Goal: Check status: Check status

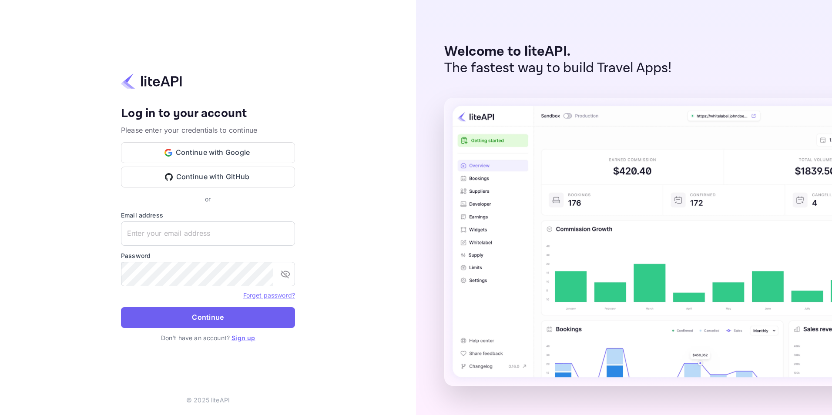
type input "[PERSON_NAME][EMAIL_ADDRESS][DOMAIN_NAME]"
click at [195, 315] on button "Continue" at bounding box center [208, 317] width 174 height 21
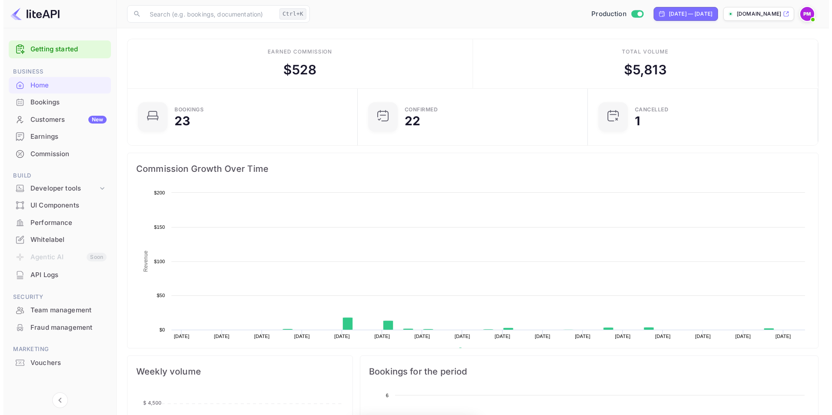
scroll to position [135, 218]
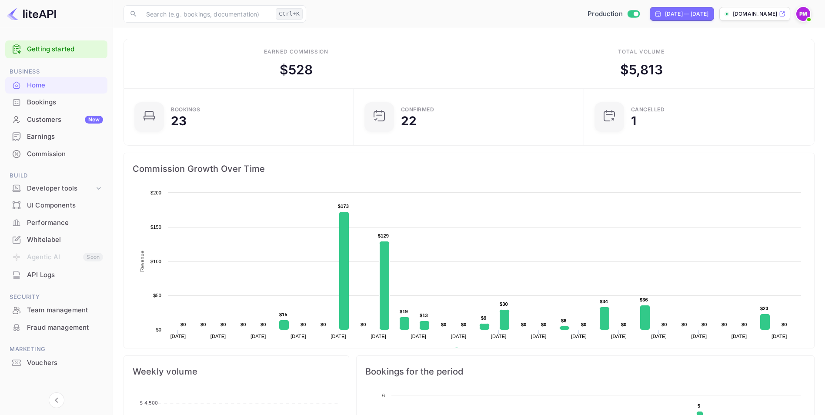
click at [50, 109] on div "Bookings" at bounding box center [56, 102] width 102 height 17
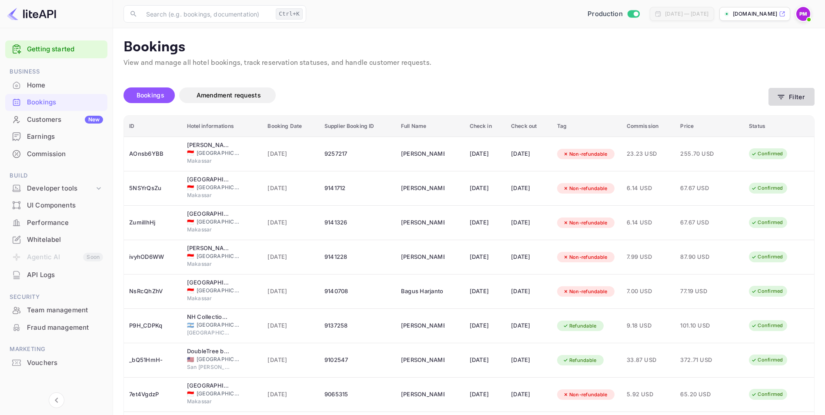
click at [798, 96] on button "Filter" at bounding box center [792, 97] width 46 height 18
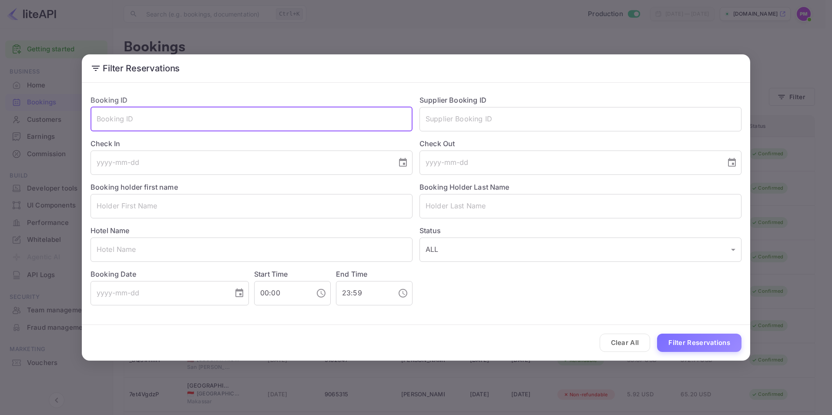
click at [224, 121] on input "text" at bounding box center [251, 119] width 322 height 24
paste input "Z9qLyhyVd"
type input "Z9qLyhyVd"
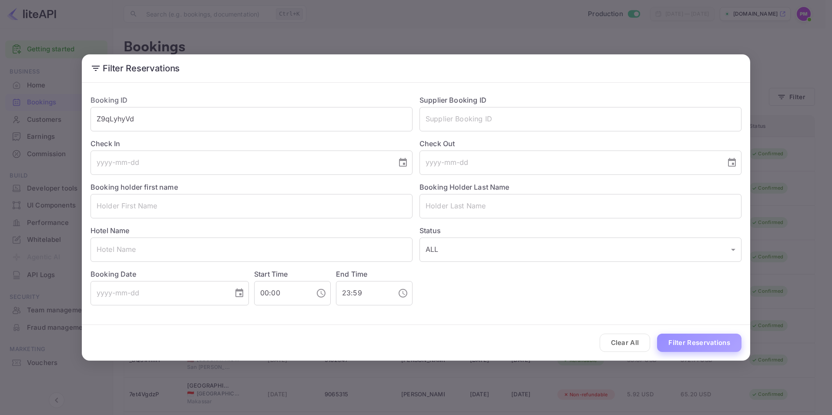
click at [700, 344] on button "Filter Reservations" at bounding box center [699, 343] width 84 height 19
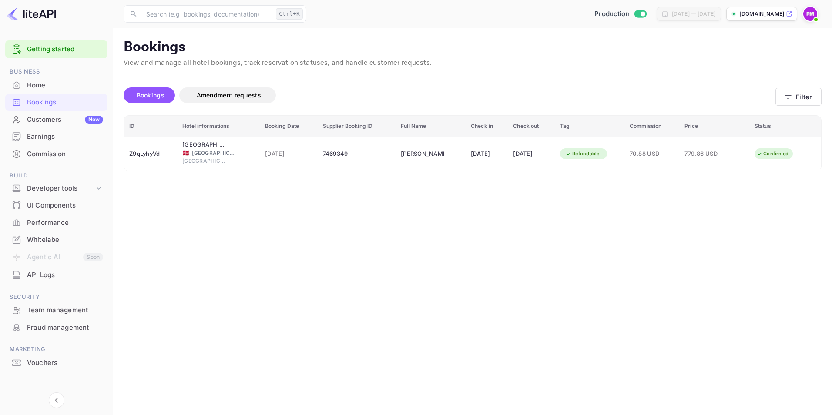
click at [136, 199] on main "Bookings View and manage all hotel bookings, track reservation statuses, and ha…" at bounding box center [472, 221] width 719 height 387
click at [157, 220] on main "Bookings View and manage all hotel bookings, track reservation statuses, and ha…" at bounding box center [472, 221] width 719 height 387
click at [167, 251] on main "Bookings View and manage all hotel bookings, track reservation statuses, and ha…" at bounding box center [472, 221] width 719 height 387
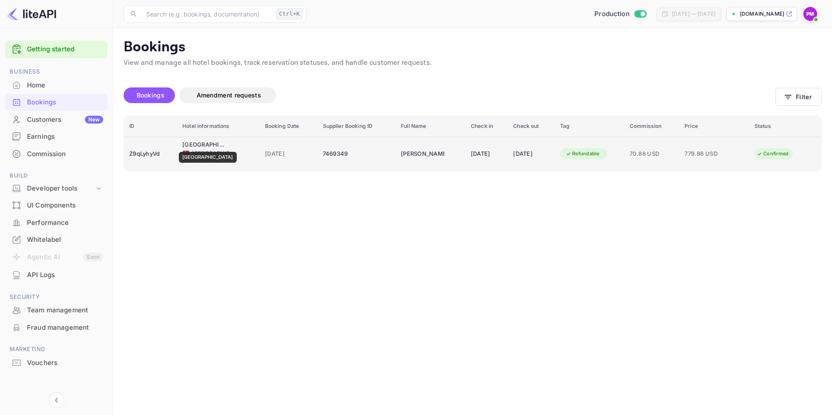
click at [207, 146] on div "[GEOGRAPHIC_DATA]" at bounding box center [203, 144] width 43 height 9
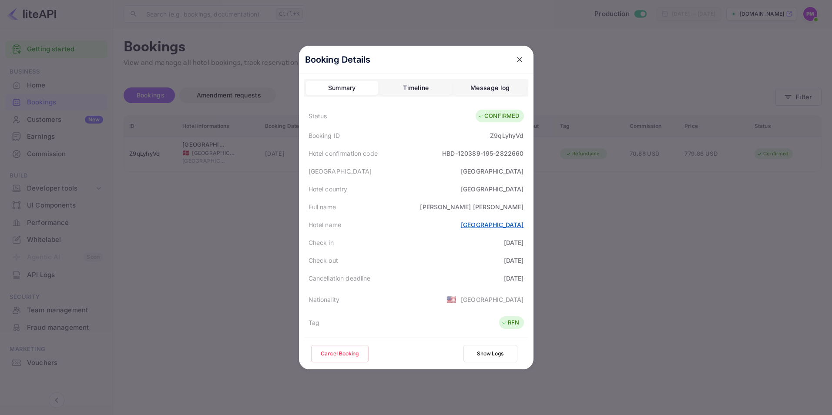
drag, startPoint x: 522, startPoint y: 225, endPoint x: 458, endPoint y: 224, distance: 63.9
click at [458, 224] on div "Hotel name [GEOGRAPHIC_DATA]" at bounding box center [416, 225] width 224 height 18
copy link "[GEOGRAPHIC_DATA]"
click at [138, 363] on div at bounding box center [416, 207] width 832 height 415
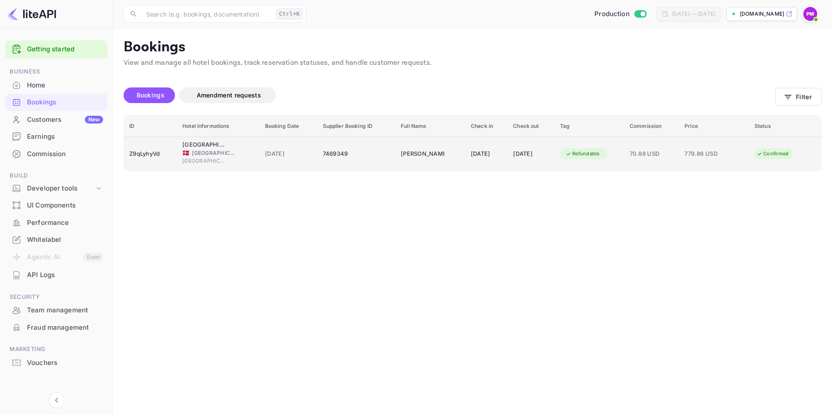
click at [146, 154] on div "Z9qLyhyVd" at bounding box center [150, 154] width 43 height 14
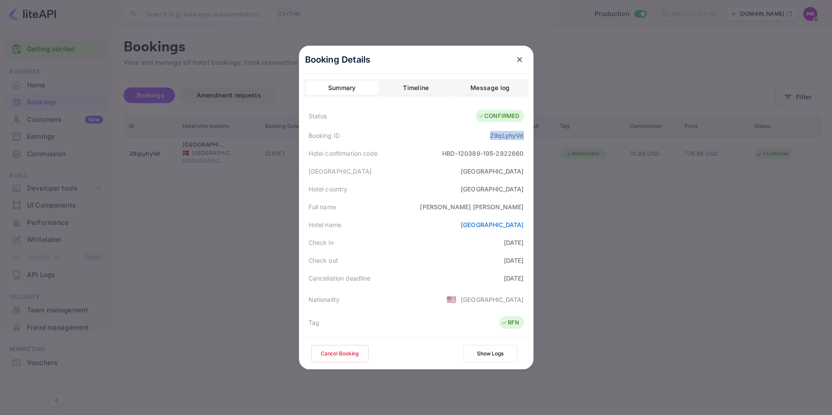
drag, startPoint x: 523, startPoint y: 138, endPoint x: 488, endPoint y: 137, distance: 35.7
click at [488, 137] on div "Booking ID Z9qLyhyVd" at bounding box center [416, 136] width 224 height 18
copy div "Z9qLyhyVd"
